Goal: Find contact information: Find contact information

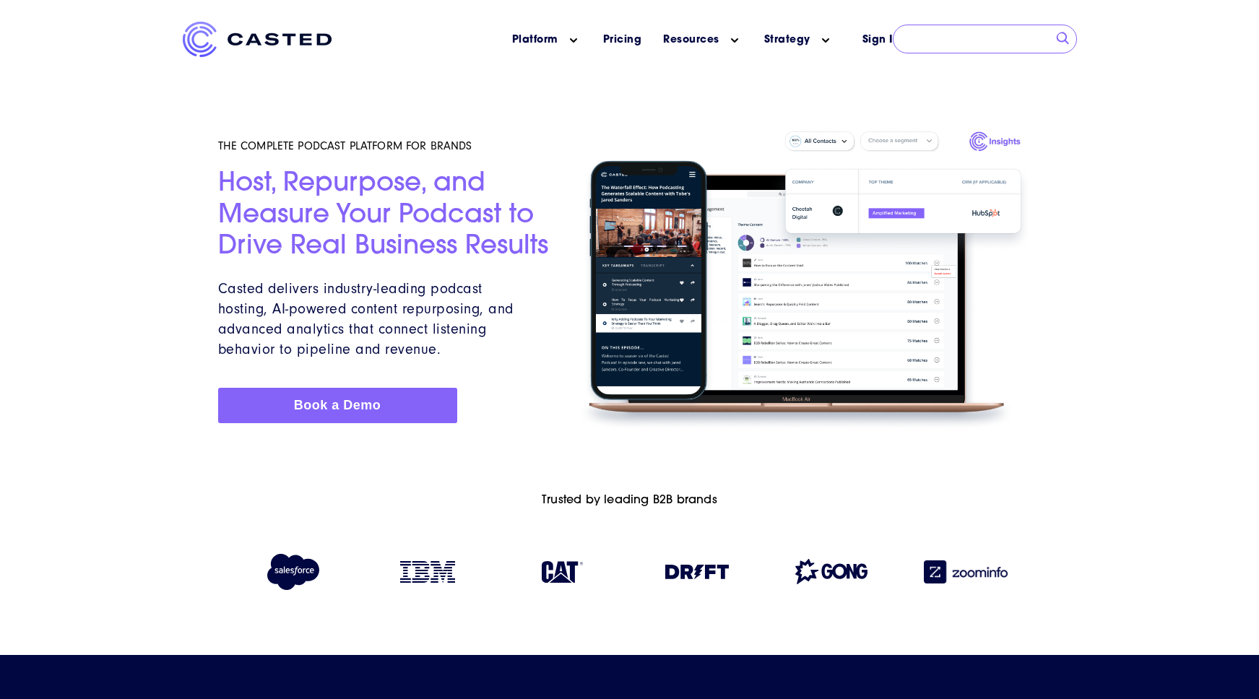
click at [1052, 44] on input "search" at bounding box center [985, 39] width 184 height 29
type input "contact us"
click at [1056, 32] on input "submit" at bounding box center [1063, 39] width 14 height 14
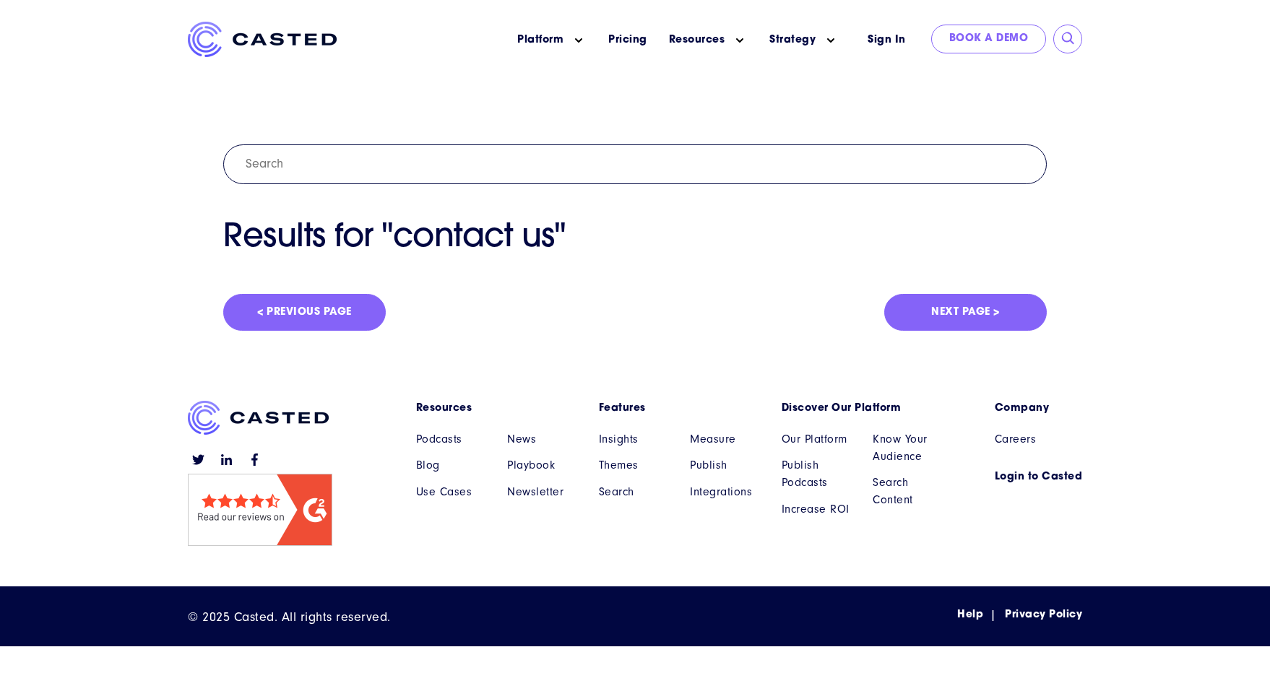
type input "contact us"
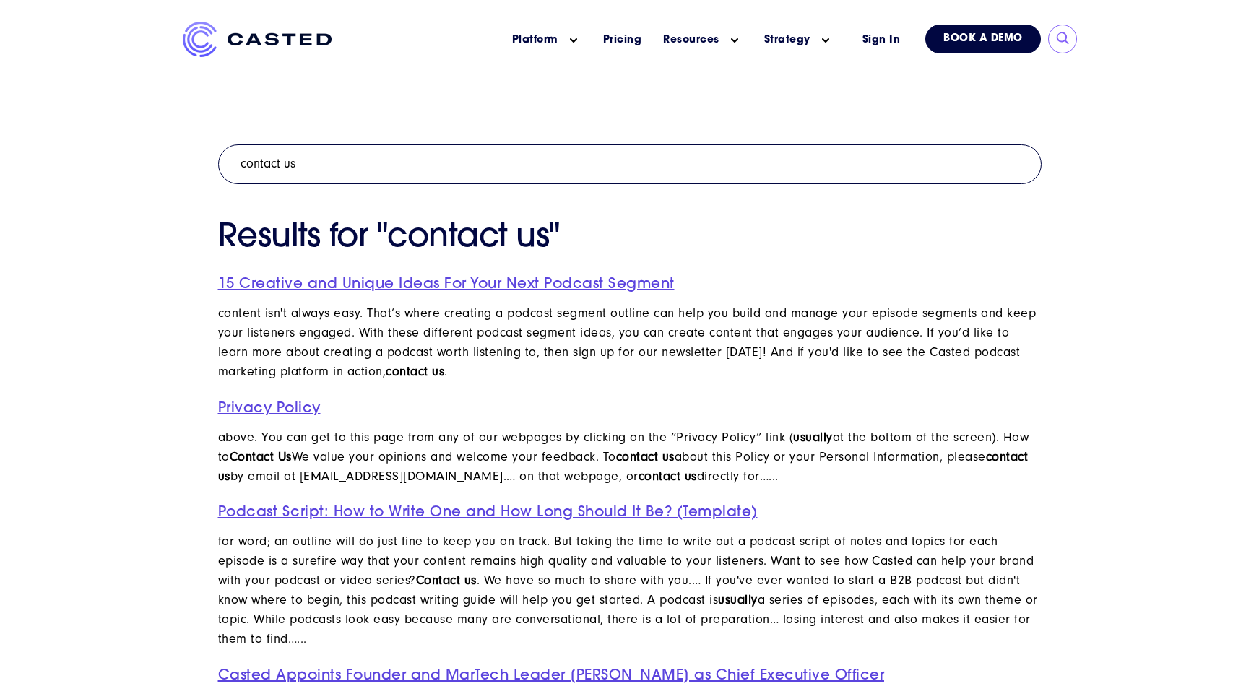
click at [986, 29] on link "Book a Demo" at bounding box center [983, 39] width 116 height 29
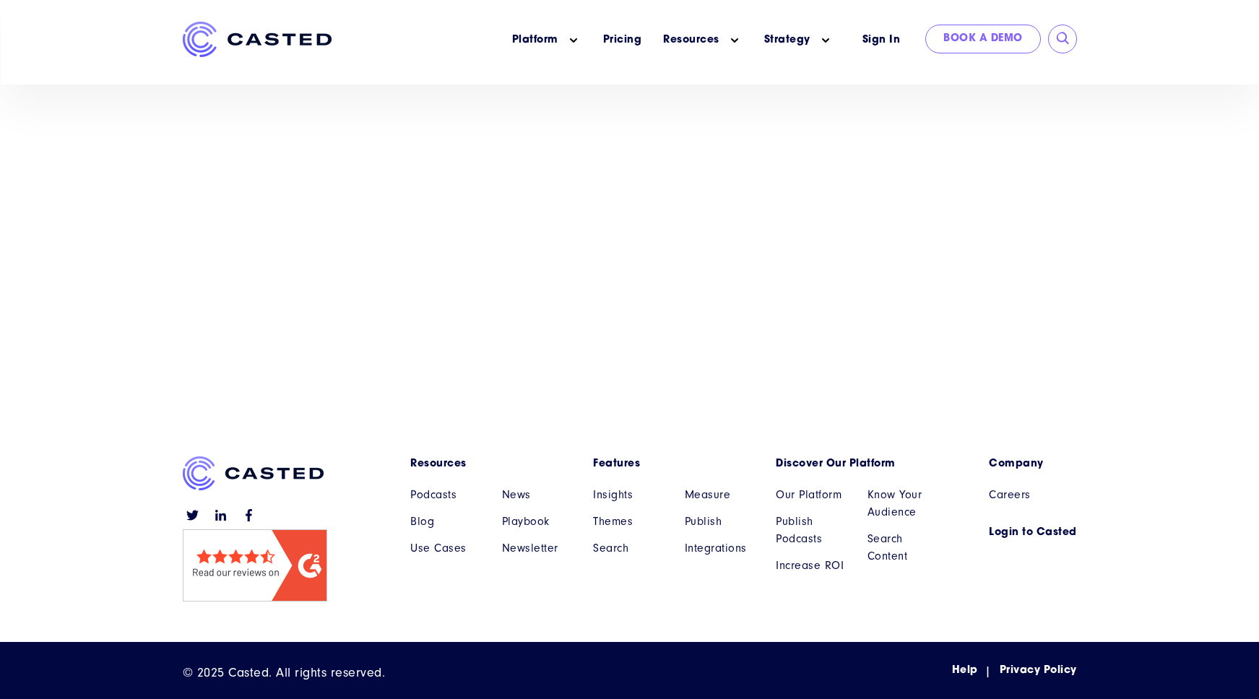
scroll to position [176, 0]
